Goal: Complete application form: Complete application form

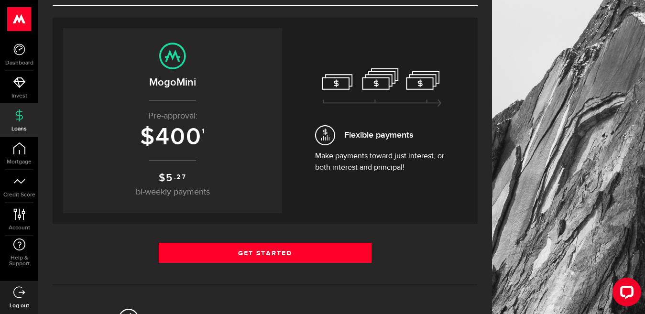
scroll to position [96, 0]
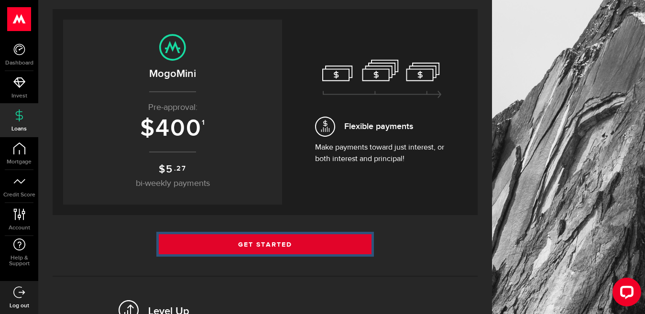
click at [244, 242] on link "Get Started" at bounding box center [265, 244] width 213 height 20
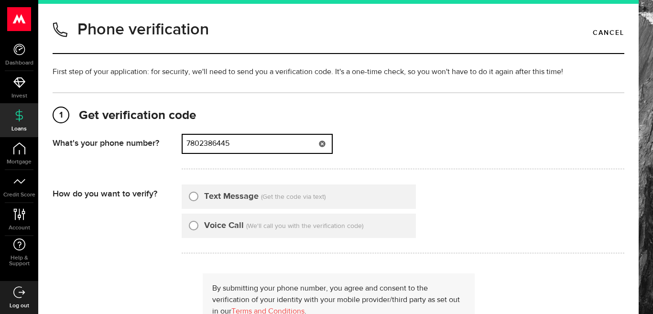
drag, startPoint x: 266, startPoint y: 140, endPoint x: 141, endPoint y: 152, distance: 125.8
click at [141, 152] on div "What's your phone number? That doesn't look like a valid phone number. Try agai…" at bounding box center [338, 154] width 571 height 41
type input "4"
type input "5"
drag, startPoint x: 251, startPoint y: 143, endPoint x: 206, endPoint y: 143, distance: 44.4
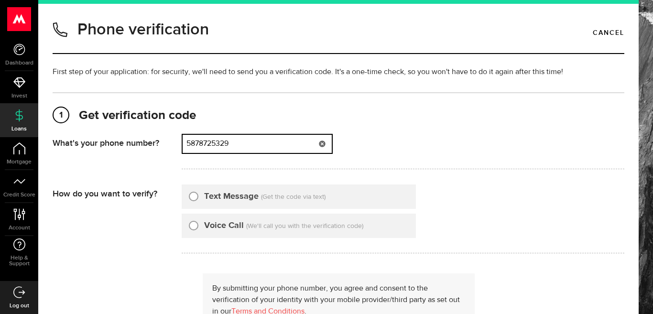
click at [206, 143] on input "5878725329" at bounding box center [257, 144] width 149 height 18
type input "5877120498"
click at [216, 198] on label "Text Message" at bounding box center [231, 196] width 54 height 13
click at [198, 198] on input "Text Message" at bounding box center [194, 195] width 10 height 10
radio input "true"
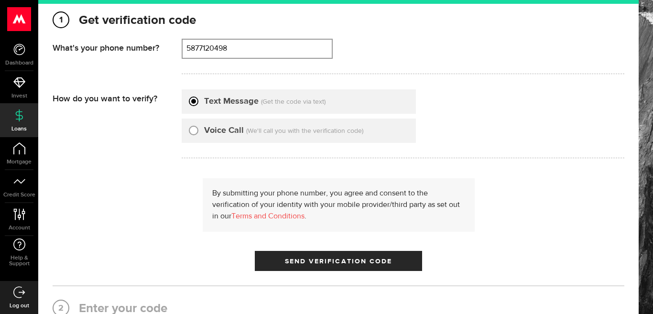
scroll to position [96, 0]
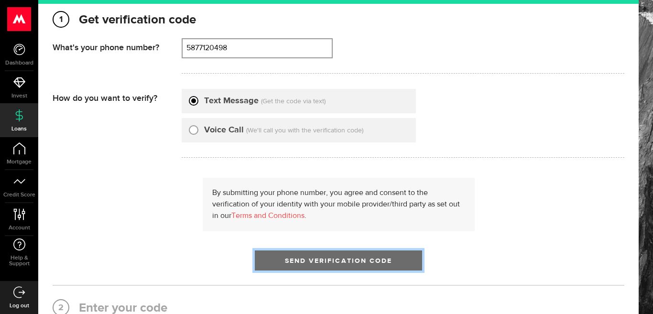
click at [291, 261] on span "Send Verification Code" at bounding box center [339, 261] width 108 height 7
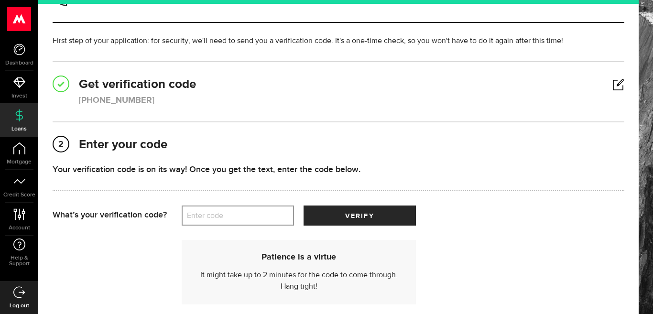
scroll to position [48, 0]
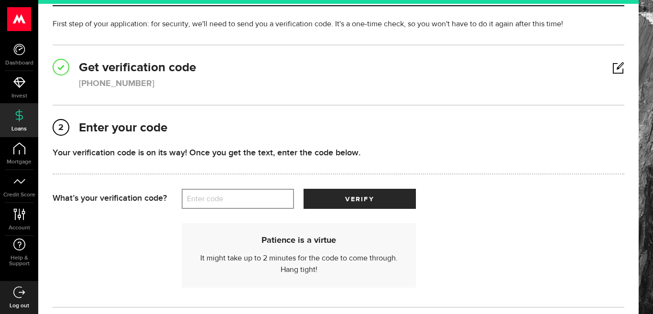
click at [345, 97] on div "1 Get verification code (587) 712-0498 What's your phone number? That doesn't l…" at bounding box center [338, 175] width 571 height 263
click at [599, 65] on h2 "1 Get verification code" at bounding box center [338, 68] width 571 height 17
click at [612, 68] on link at bounding box center [618, 68] width 12 height 0
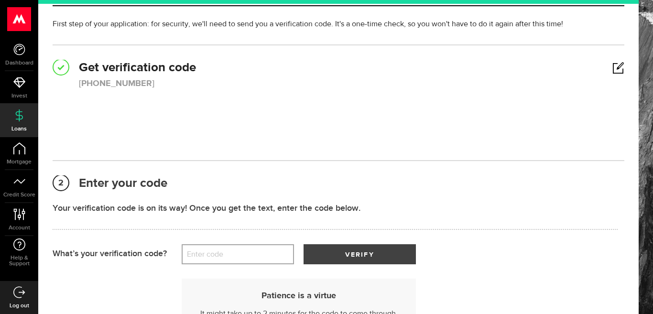
scroll to position [0, 0]
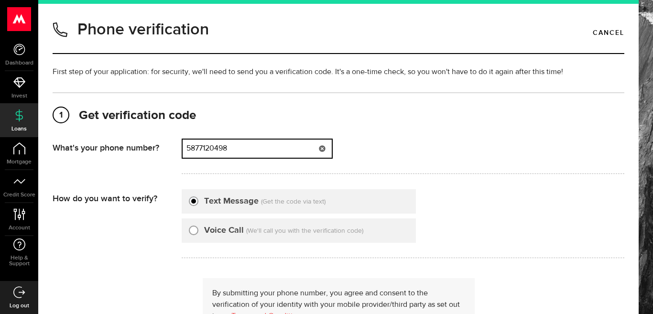
drag, startPoint x: 204, startPoint y: 149, endPoint x: 159, endPoint y: 143, distance: 44.8
click at [159, 143] on div "What's your phone number? That doesn't look like a valid phone number. Try agai…" at bounding box center [338, 159] width 571 height 41
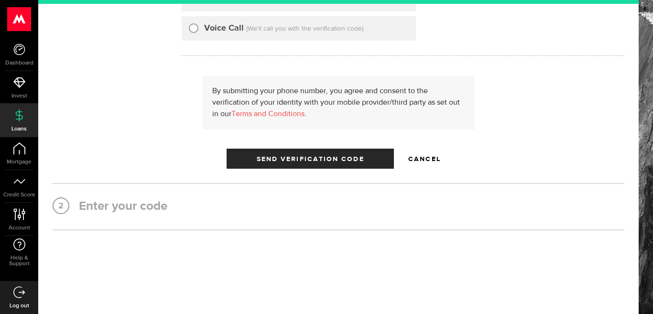
scroll to position [214, 0]
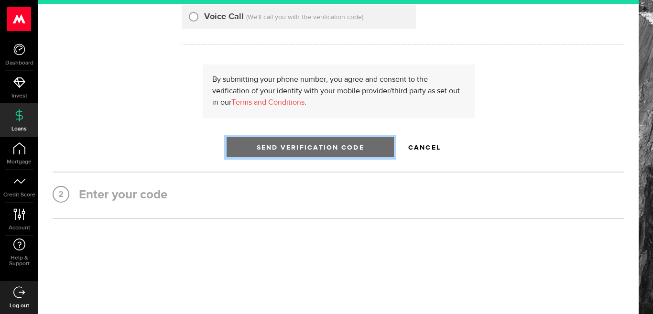
click at [302, 143] on button "Send Verification Code" at bounding box center [309, 147] width 167 height 20
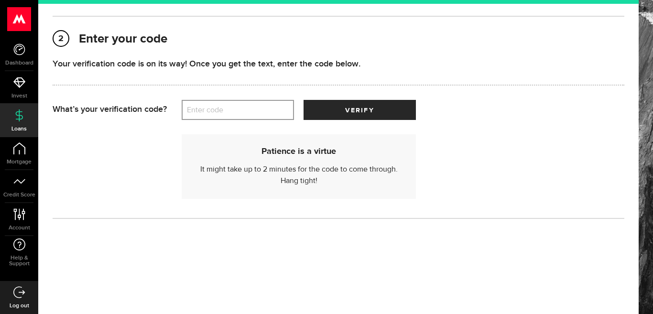
scroll to position [0, 0]
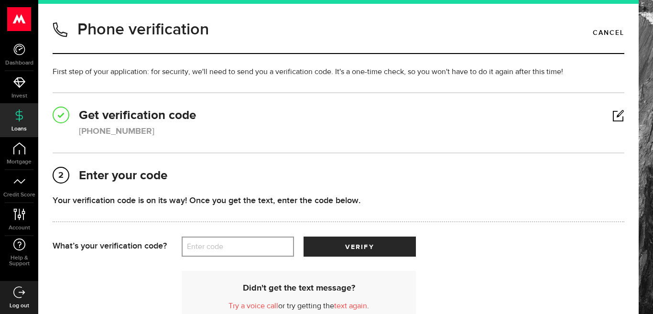
click at [222, 151] on div "1 Get verification code (587) 712-0498 What's your phone number? That doesn't l…" at bounding box center [338, 229] width 571 height 275
click at [612, 116] on link at bounding box center [618, 116] width 12 height 0
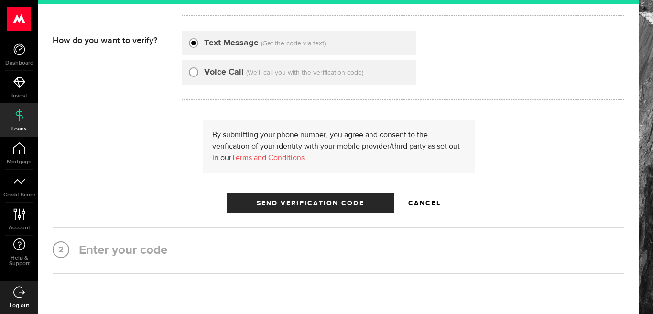
scroll to position [191, 0]
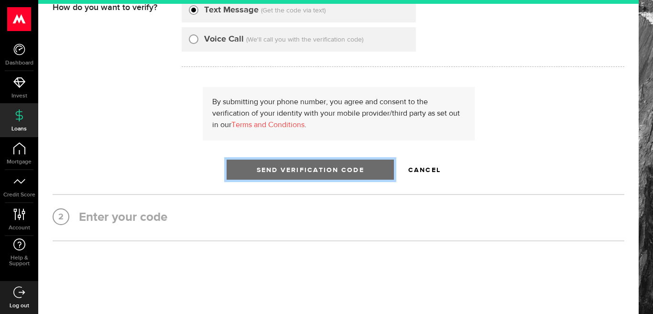
click at [317, 172] on span "Send Verification Code" at bounding box center [311, 170] width 108 height 7
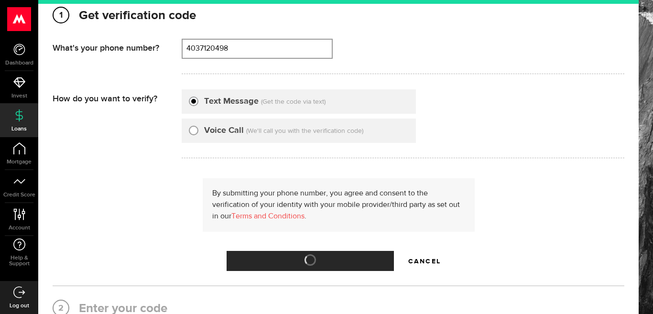
scroll to position [0, 0]
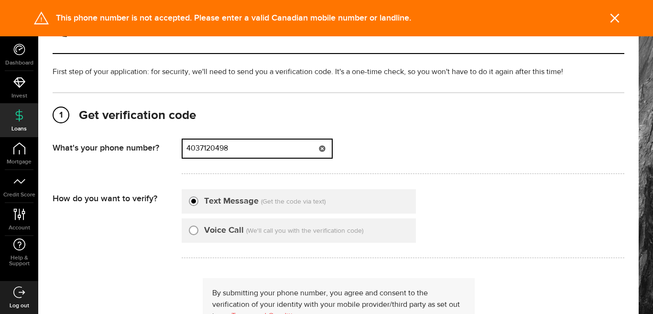
click at [232, 150] on input "4037120498" at bounding box center [257, 149] width 149 height 18
click at [258, 150] on input "4037120498" at bounding box center [257, 149] width 149 height 18
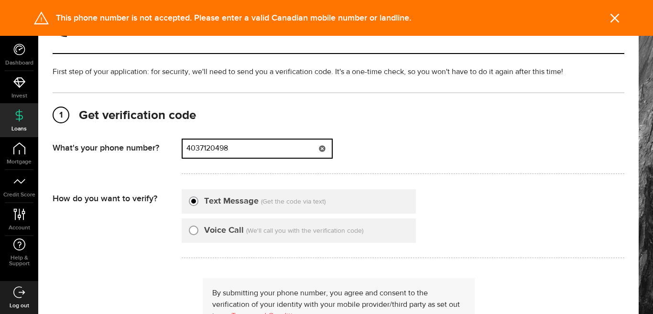
drag, startPoint x: 258, startPoint y: 150, endPoint x: 169, endPoint y: 143, distance: 88.6
click at [169, 143] on div "What's your phone number? That doesn't look like a valid phone number. Try agai…" at bounding box center [338, 159] width 571 height 41
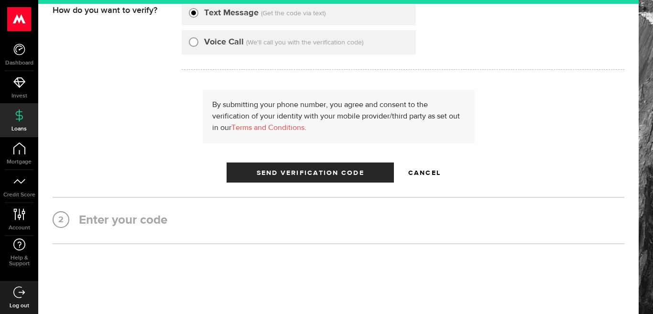
scroll to position [191, 0]
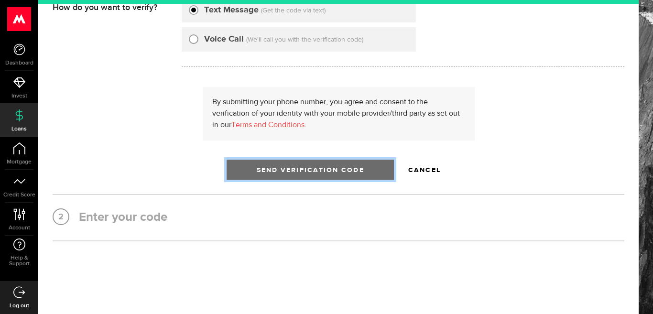
click at [276, 161] on button "Send Verification Code" at bounding box center [309, 170] width 167 height 20
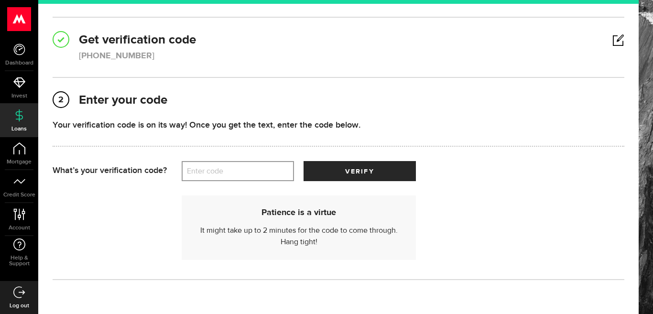
scroll to position [89, 0]
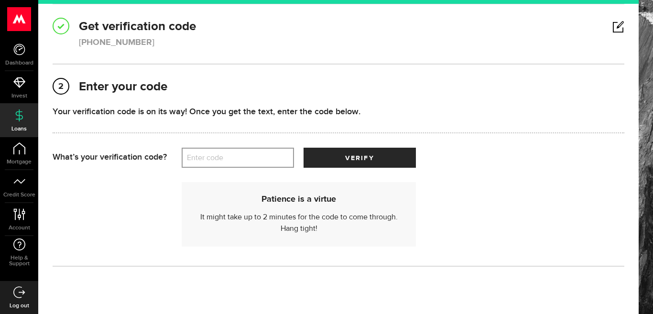
click at [182, 36] on div "1 Get verification code [PHONE_NUMBER] What's your phone number? That doesn't l…" at bounding box center [338, 34] width 571 height 31
click at [612, 27] on link at bounding box center [618, 27] width 12 height 0
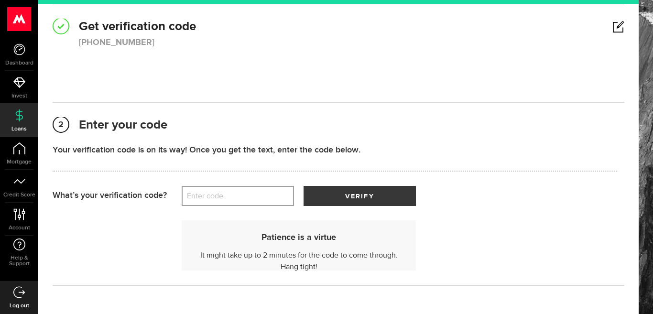
scroll to position [0, 0]
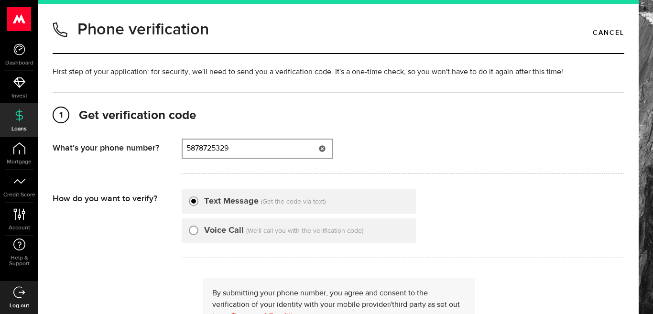
type input "5878725329"
click at [196, 229] on input "Voice Call" at bounding box center [194, 229] width 10 height 10
radio input "true"
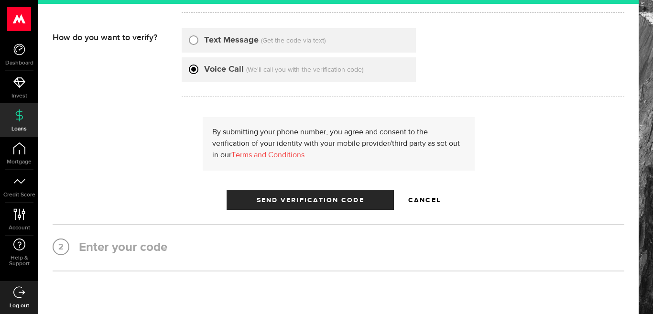
scroll to position [214, 0]
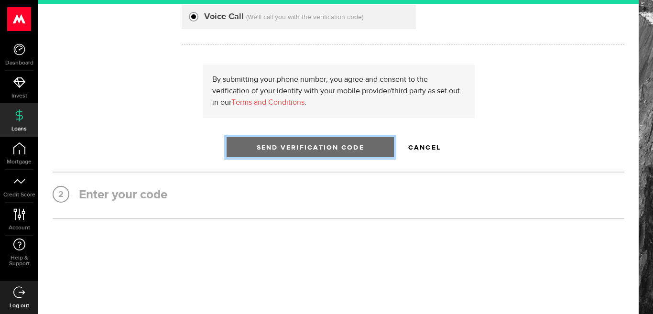
click at [301, 142] on button "Send Verification Code" at bounding box center [309, 147] width 167 height 20
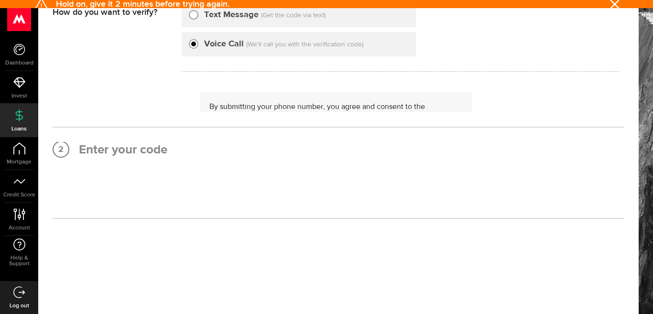
scroll to position [0, 0]
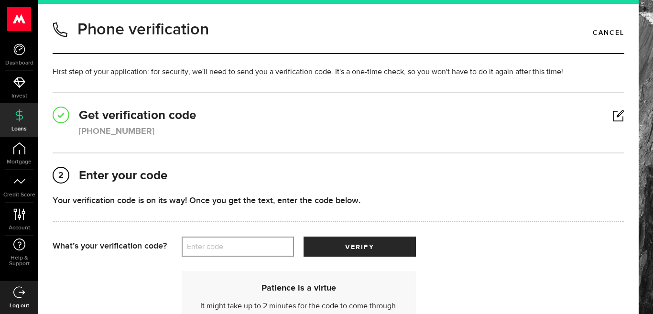
click at [301, 142] on div "1 Get verification code (587) 872-5329 What's your phone number? That doesn't l…" at bounding box center [338, 223] width 571 height 263
click at [612, 116] on link at bounding box center [618, 116] width 12 height 0
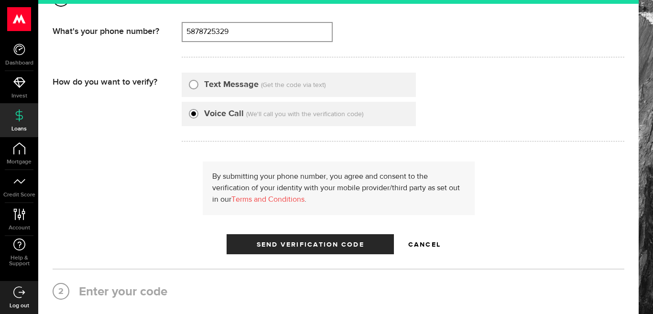
scroll to position [214, 0]
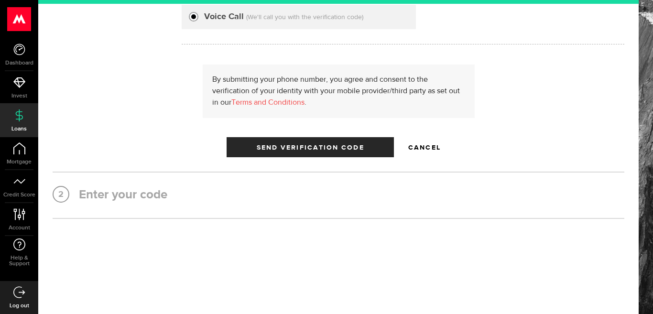
click at [302, 132] on div "By submitting your phone number, you agree and consent to the verification of y…" at bounding box center [338, 111] width 571 height 93
click at [292, 164] on div "1 Get verification code (587) 872-5329 What's your phone number? That doesn't l…" at bounding box center [338, 49] width 571 height 340
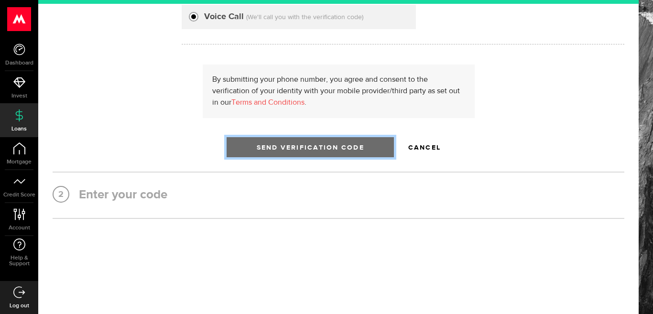
click at [294, 142] on button "Send Verification Code" at bounding box center [309, 147] width 167 height 20
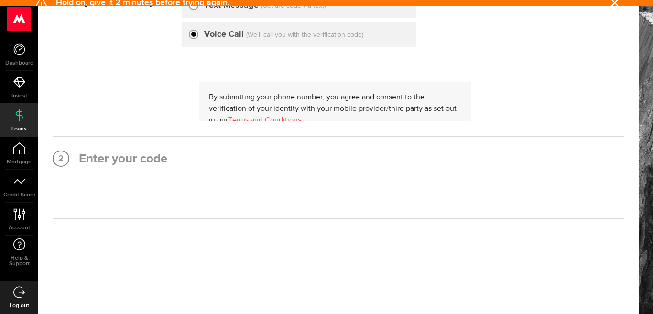
scroll to position [0, 0]
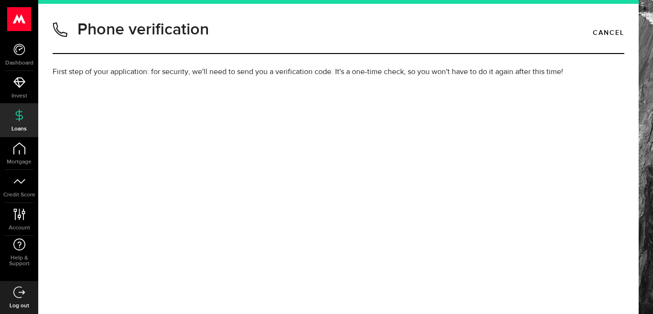
type input "5878725329"
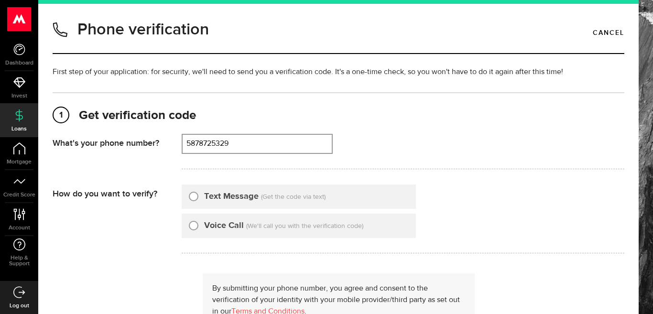
click at [249, 229] on span "(We'll call you with the verification code)" at bounding box center [304, 226] width 117 height 7
click at [218, 235] on div "Voice Call (We'll call you with the verification code)" at bounding box center [299, 226] width 234 height 24
click at [218, 228] on label "Voice Call" at bounding box center [224, 225] width 40 height 13
click at [198, 228] on input "Voice Call" at bounding box center [194, 224] width 10 height 10
radio input "true"
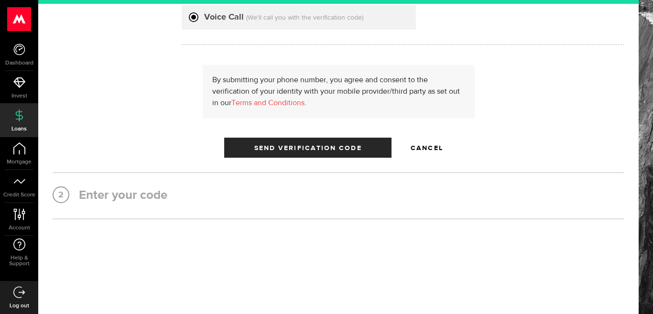
scroll to position [209, 0]
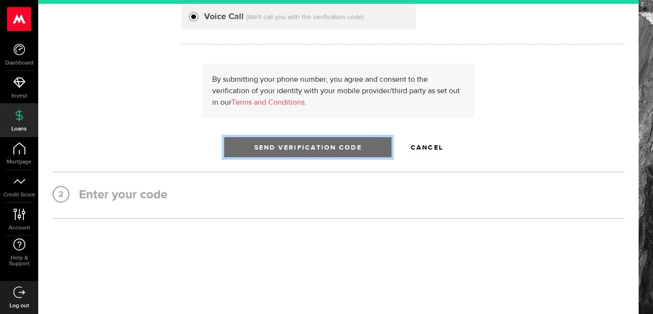
click at [268, 142] on button "Send Verification Code" at bounding box center [307, 147] width 167 height 20
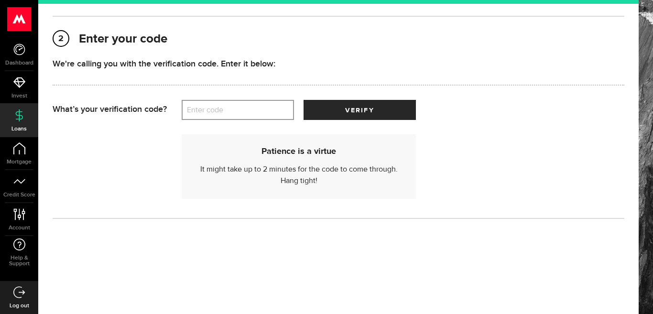
scroll to position [0, 0]
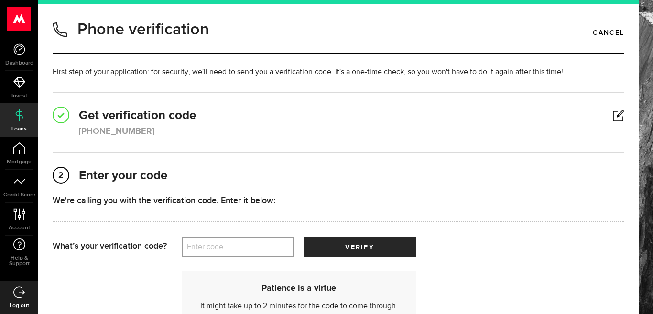
click at [256, 249] on label "Enter code" at bounding box center [238, 247] width 112 height 20
click at [256, 249] on input "Enter code" at bounding box center [238, 247] width 112 height 20
click at [192, 128] on div "1 Get verification code [PHONE_NUMBER] What's your phone number? That doesn't l…" at bounding box center [338, 123] width 571 height 31
click at [612, 116] on link at bounding box center [618, 116] width 12 height 0
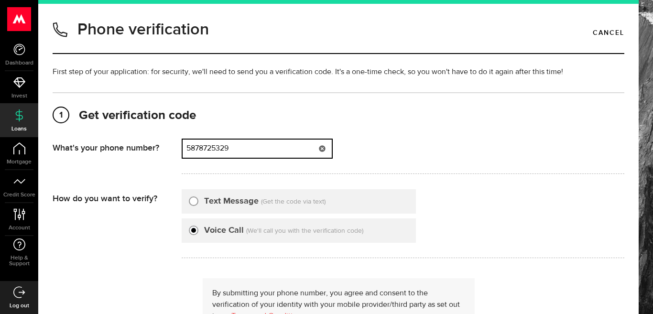
drag, startPoint x: 245, startPoint y: 152, endPoint x: 140, endPoint y: 139, distance: 105.5
click at [140, 139] on div "What's your phone number? That doesn't look like a valid phone number. Try agai…" at bounding box center [338, 159] width 571 height 41
type input "4035058856"
click at [203, 198] on div "Text Message" at bounding box center [224, 201] width 70 height 13
click at [195, 199] on input "Text Message" at bounding box center [194, 200] width 10 height 10
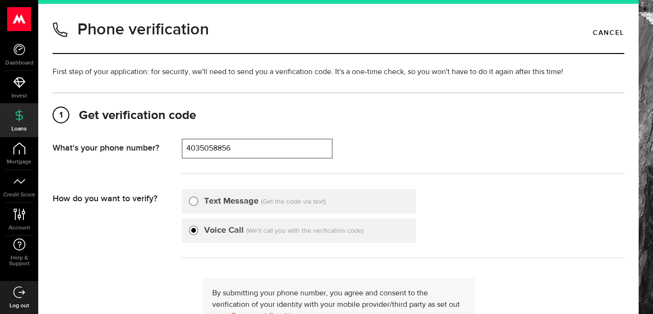
radio input "true"
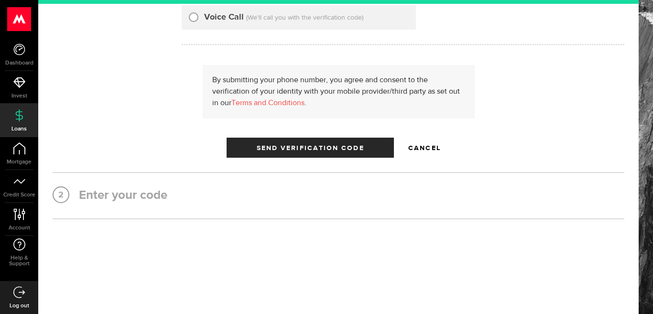
scroll to position [214, 0]
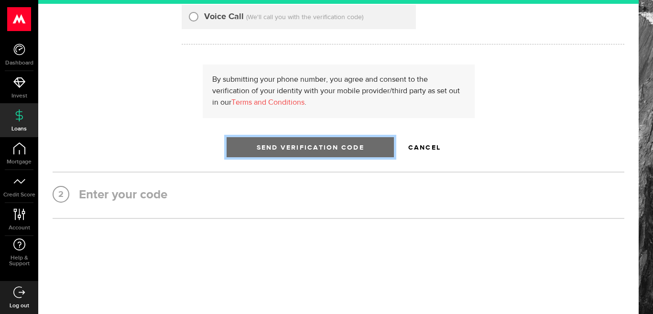
click at [272, 140] on button "Send Verification Code" at bounding box center [309, 147] width 167 height 20
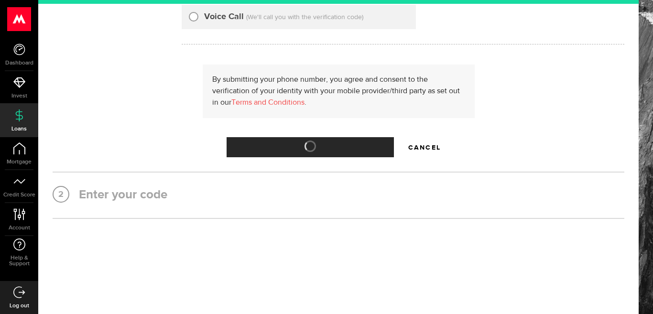
scroll to position [0, 0]
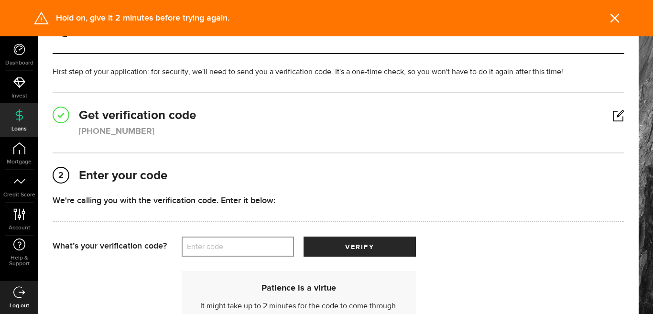
click at [215, 123] on h2 "1 Get verification code" at bounding box center [338, 116] width 571 height 17
click at [601, 120] on h2 "1 Get verification code" at bounding box center [338, 116] width 571 height 17
click at [616, 113] on div "Phone verification Cancel First step of your application: for security, we'll n…" at bounding box center [338, 203] width 586 height 372
click at [612, 116] on link at bounding box center [618, 116] width 12 height 0
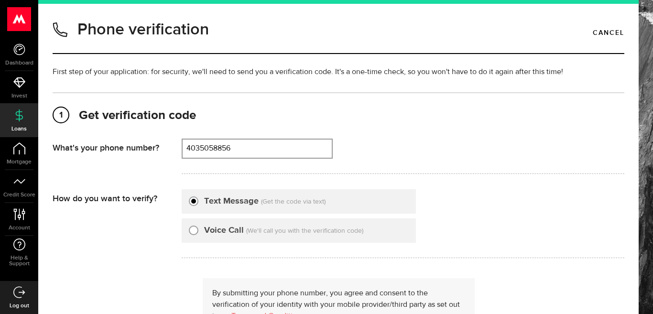
click at [297, 237] on div "Voice Call (We'll call you with the verification code)" at bounding box center [299, 230] width 234 height 24
click at [269, 230] on span "(We'll call you with the verification code)" at bounding box center [304, 230] width 117 height 7
click at [198, 229] on div "Voice Call" at bounding box center [216, 230] width 55 height 13
click at [192, 229] on input "Voice Call" at bounding box center [194, 229] width 10 height 10
radio input "true"
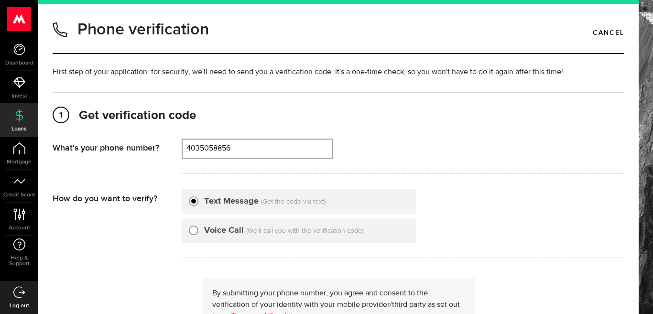
scroll to position [214, 0]
click at [298, 158] on div "1 Get verification code [PHONE_NUMBER] What's your phone number? That doesn't l…" at bounding box center [338, 262] width 571 height 340
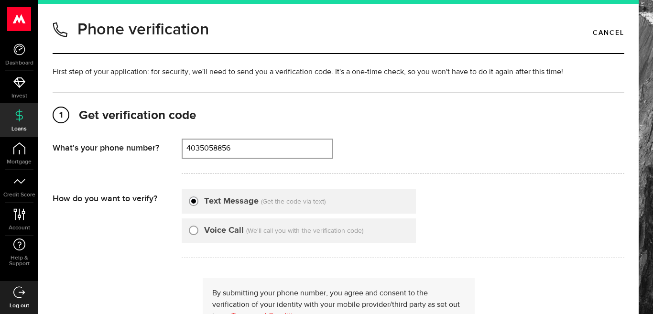
click at [0, 0] on div "Your verification code is on its way! Once you get the text, enter the code bel…" at bounding box center [0, 0] width 0 height 0
click at [0, 0] on label "Enter code" at bounding box center [0, 0] width 0 height 0
click at [0, 0] on input "Enter code" at bounding box center [0, 0] width 0 height 0
click at [0, 0] on label "Enter code" at bounding box center [0, 0] width 0 height 0
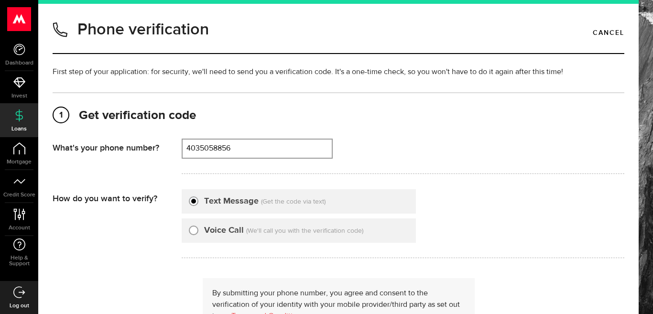
click at [0, 0] on input "Enter code" at bounding box center [0, 0] width 0 height 0
type input "73342"
click at [0, 0] on button "verify" at bounding box center [0, 0] width 0 height 0
click at [0, 0] on link "Done" at bounding box center [0, 0] width 0 height 0
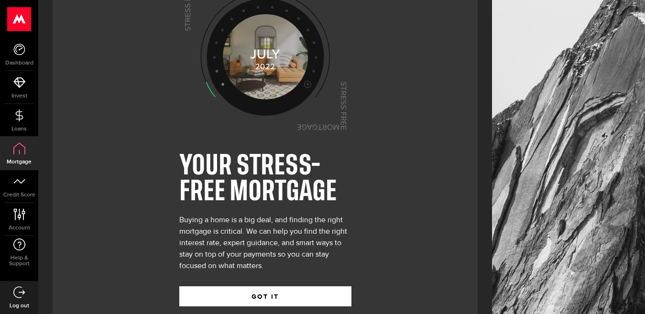
scroll to position [54, 0]
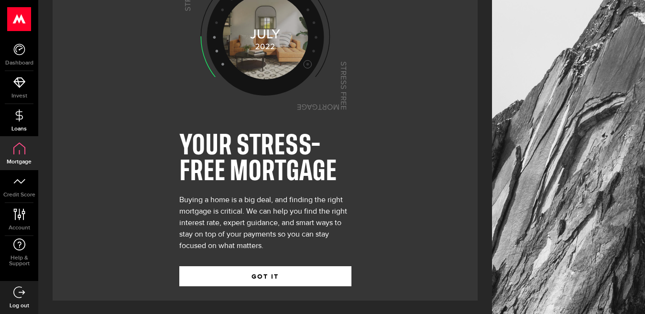
click at [27, 122] on link "Loans" at bounding box center [19, 120] width 38 height 32
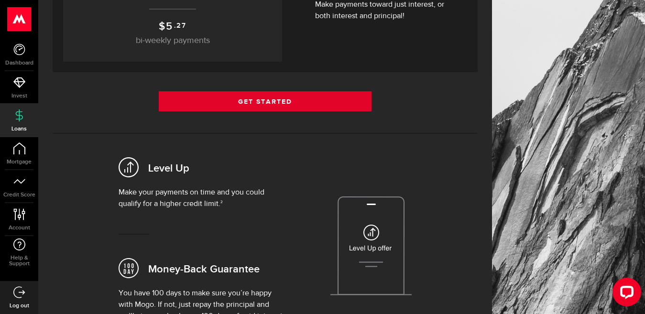
scroll to position [239, 0]
